Goal: Task Accomplishment & Management: Use online tool/utility

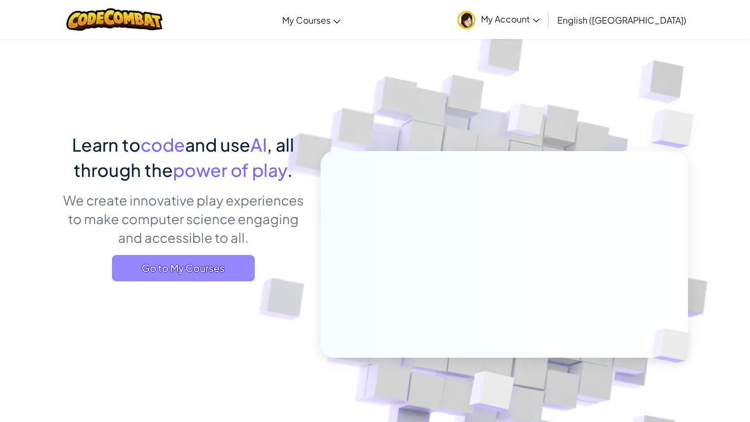
click at [193, 265] on span "Go to My Courses" at bounding box center [183, 268] width 143 height 26
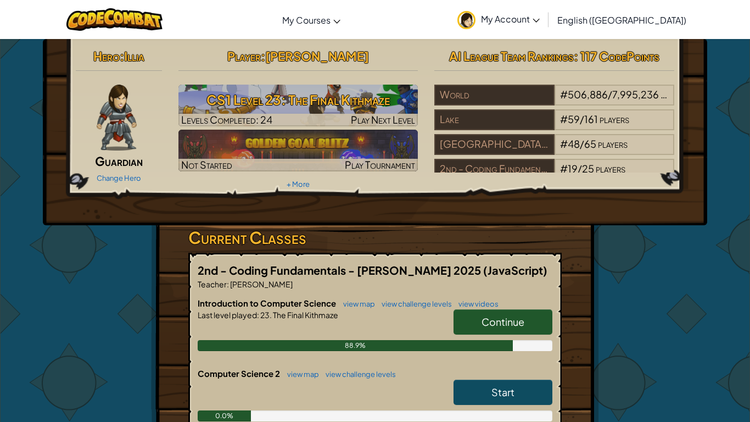
click at [512, 315] on span "Continue" at bounding box center [502, 321] width 43 height 13
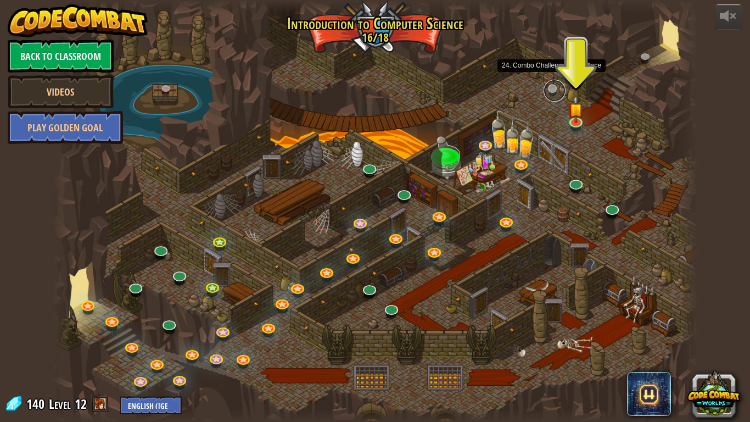
click at [551, 89] on link at bounding box center [554, 91] width 22 height 22
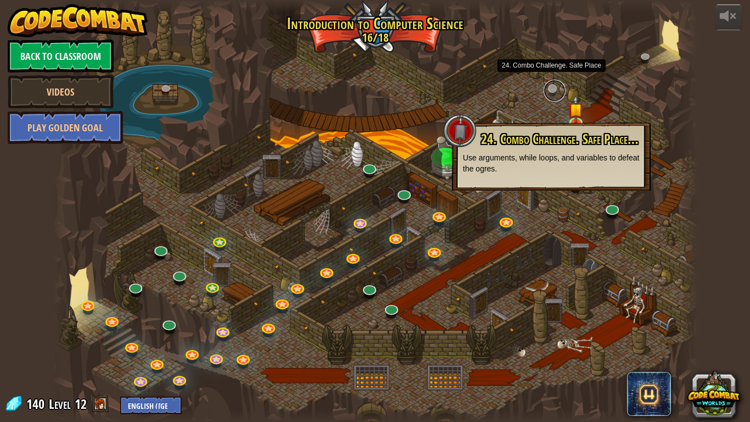
click at [551, 89] on link at bounding box center [554, 91] width 22 height 22
click at [428, 65] on div at bounding box center [375, 211] width 645 height 422
